Goal: Transaction & Acquisition: Purchase product/service

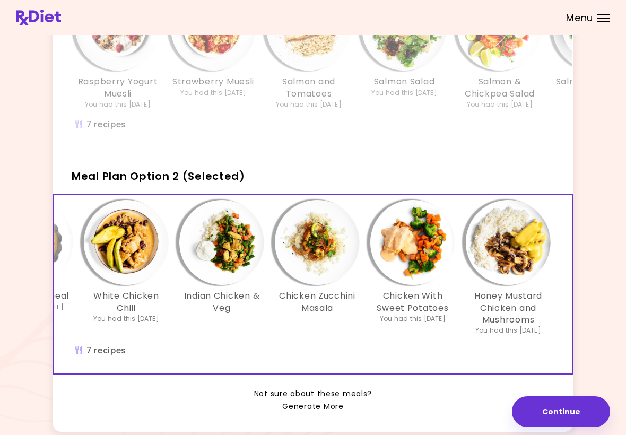
scroll to position [0, 182]
click at [150, 179] on span "Meal Plan Option 2 (Selected)" at bounding box center [158, 176] width 173 height 15
click at [434, 414] on button "Continue" at bounding box center [561, 411] width 98 height 31
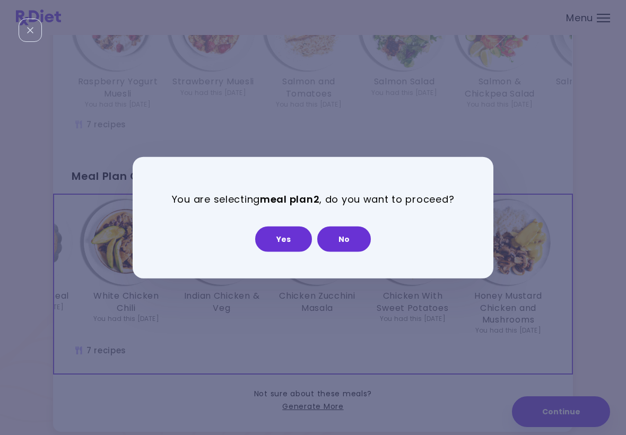
click at [288, 237] on button "Yes" at bounding box center [283, 238] width 57 height 25
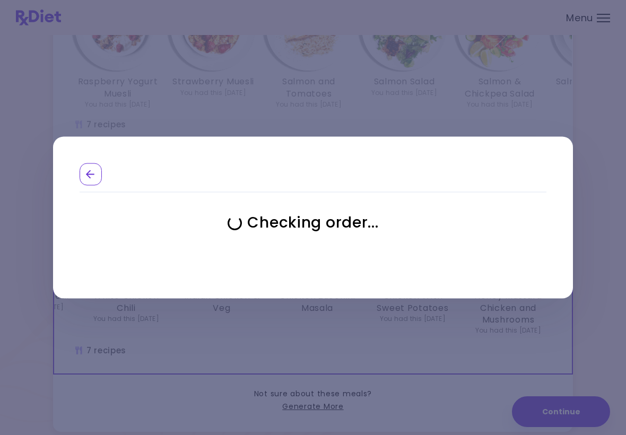
select select "**********"
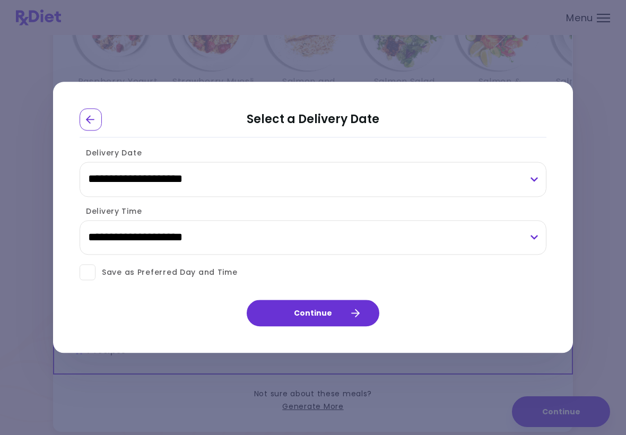
click at [346, 311] on button "Continue" at bounding box center [313, 313] width 133 height 27
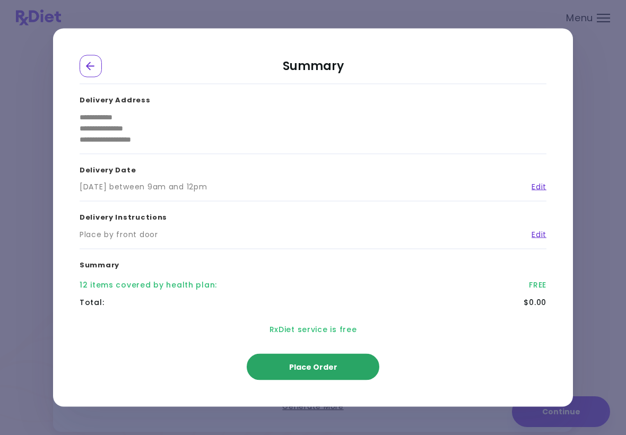
click at [332, 363] on span "Place Order" at bounding box center [313, 367] width 48 height 11
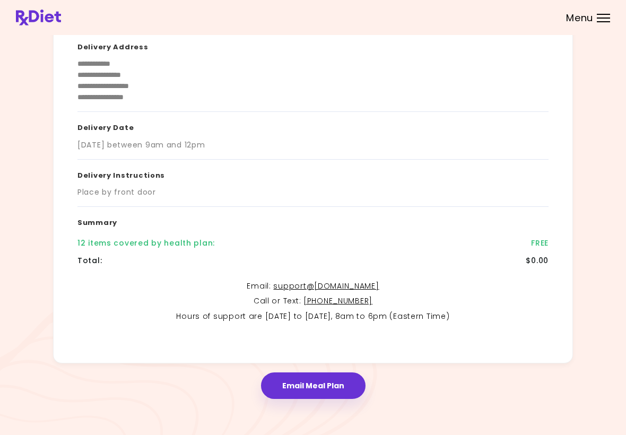
scroll to position [106, 0]
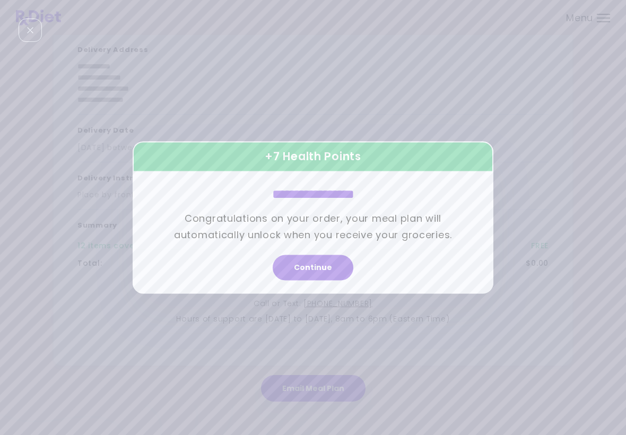
click at [319, 270] on button "Continue" at bounding box center [313, 267] width 81 height 25
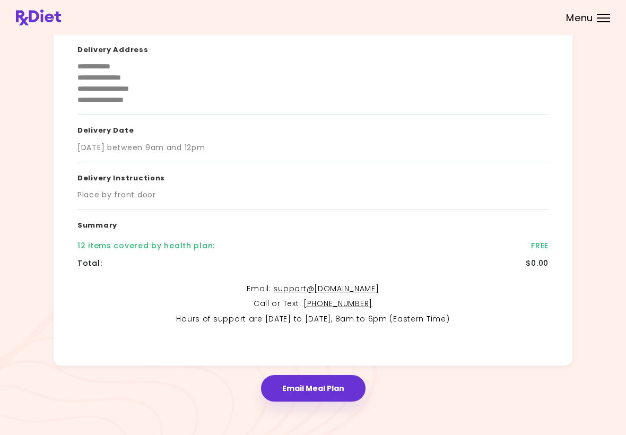
click at [326, 384] on button "Email Meal Plan" at bounding box center [313, 388] width 104 height 27
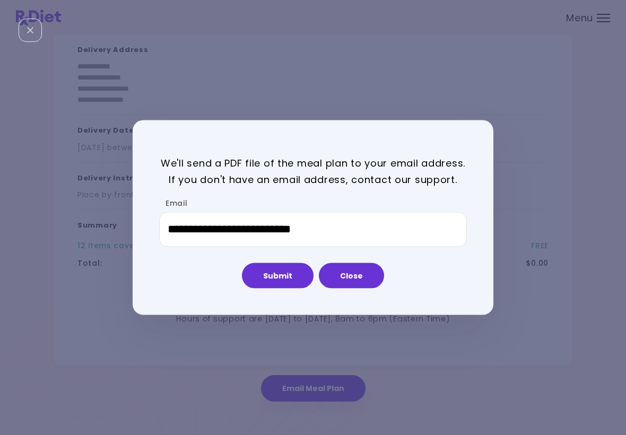
click at [358, 267] on button "Close" at bounding box center [351, 274] width 65 height 25
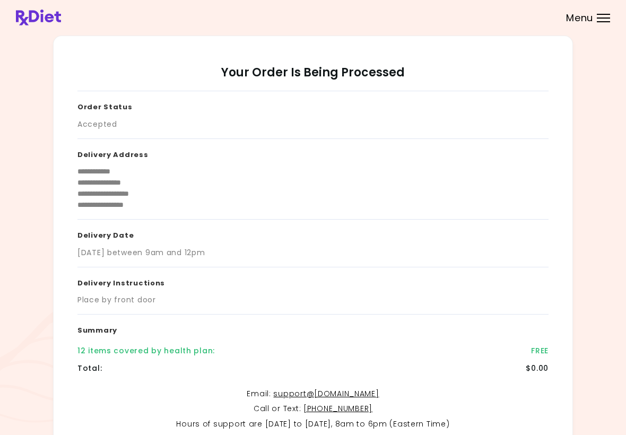
scroll to position [0, 0]
click at [434, 14] on div at bounding box center [603, 14] width 13 height 1
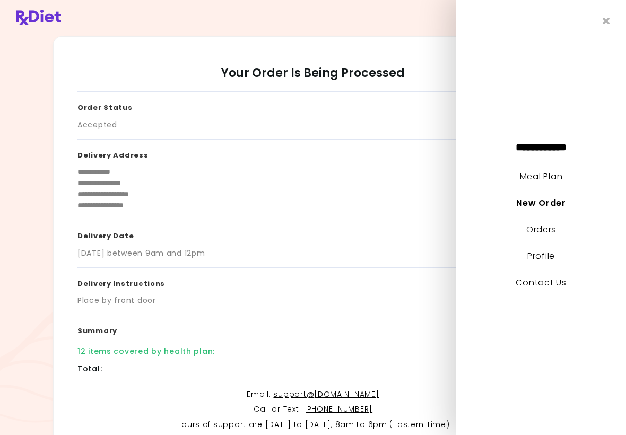
click at [434, 176] on link "Meal Plan" at bounding box center [541, 176] width 42 height 12
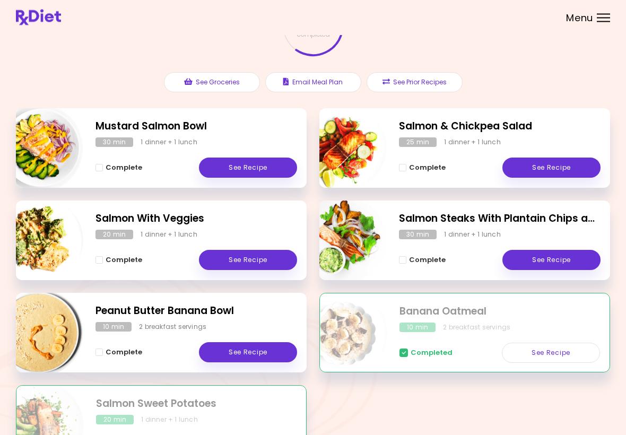
scroll to position [86, 0]
click at [434, 253] on link "See Recipe" at bounding box center [551, 260] width 98 height 20
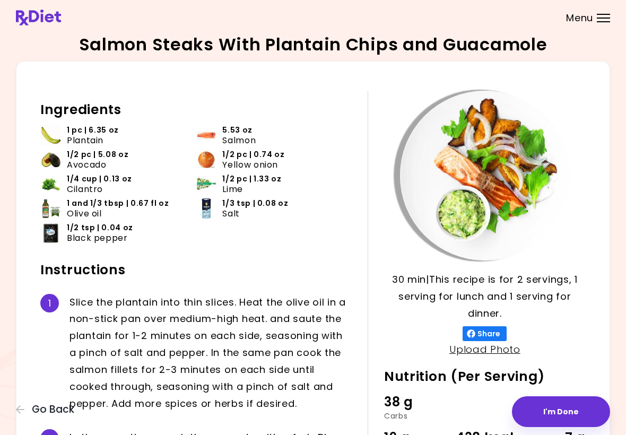
click at [192, 0] on header at bounding box center [313, 17] width 626 height 35
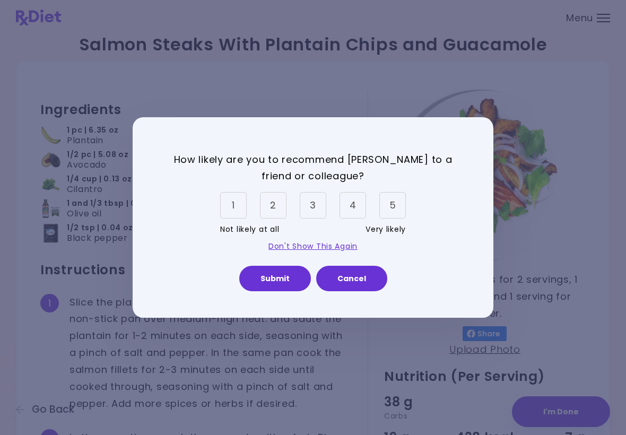
click at [434, 301] on div "How likely are you to recommend [PERSON_NAME] to a friend or colleague? 1 2 3 4…" at bounding box center [313, 217] width 626 height 435
